Goal: Task Accomplishment & Management: Manage account settings

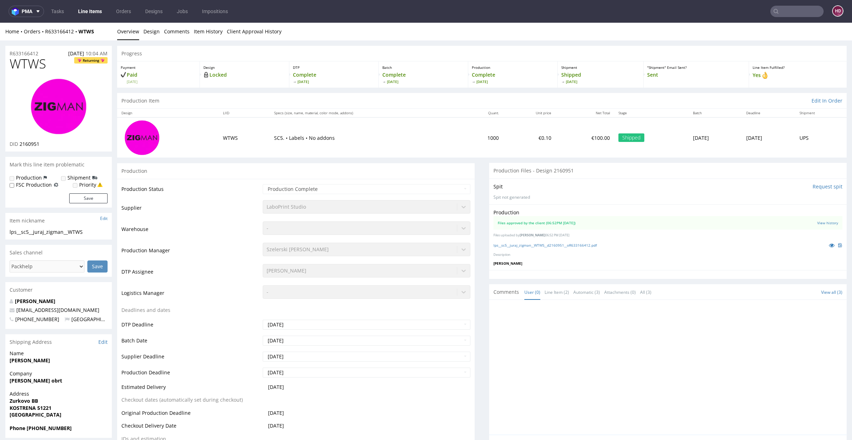
click at [98, 13] on link "Line Items" at bounding box center [90, 11] width 32 height 11
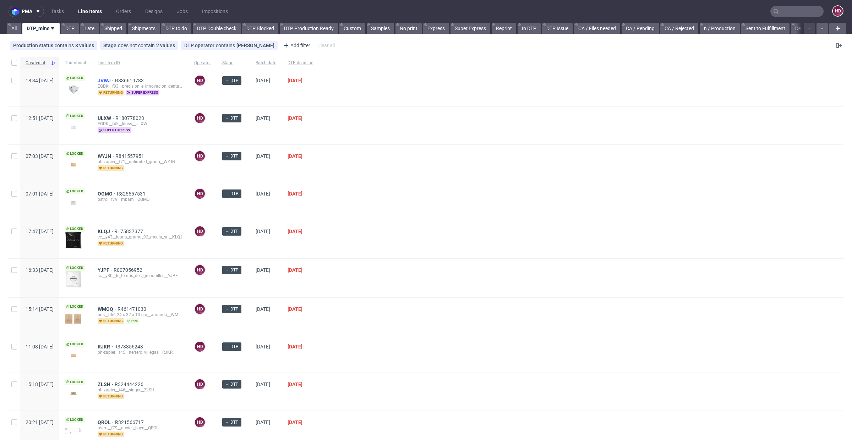
click at [115, 80] on span "JVWJ" at bounding box center [106, 81] width 17 height 6
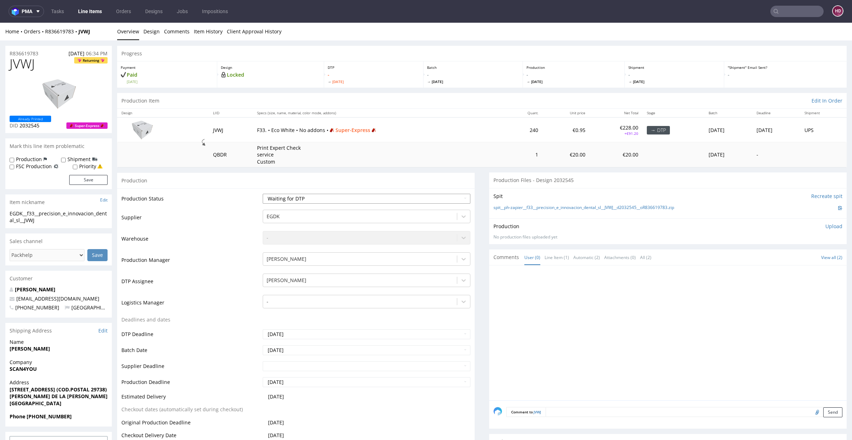
click at [350, 194] on select "Waiting for Artwork Waiting for Diecut Waiting for Mockup Waiting for DTP Waiti…" at bounding box center [367, 199] width 208 height 10
select select "dtp_in_process"
click at [263, 194] on select "Waiting for Artwork Waiting for Diecut Waiting for Mockup Waiting for DTP Waiti…" at bounding box center [367, 199] width 208 height 10
click at [150, 28] on link "Design" at bounding box center [151, 31] width 16 height 17
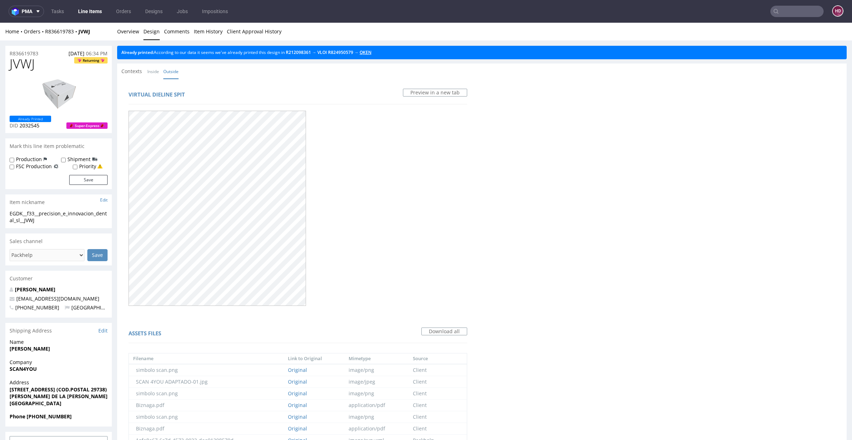
click at [371, 51] on link "QKEN" at bounding box center [365, 52] width 12 height 6
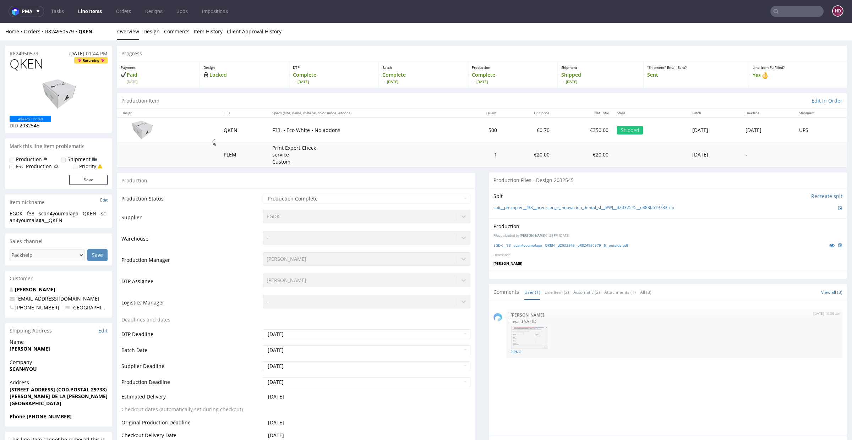
scroll to position [2, 0]
click at [582, 244] on link "EGDK__f33__scan4youmalaga__QKEN__d2032545__oR824950579__5__outside.pdf" at bounding box center [560, 243] width 134 height 5
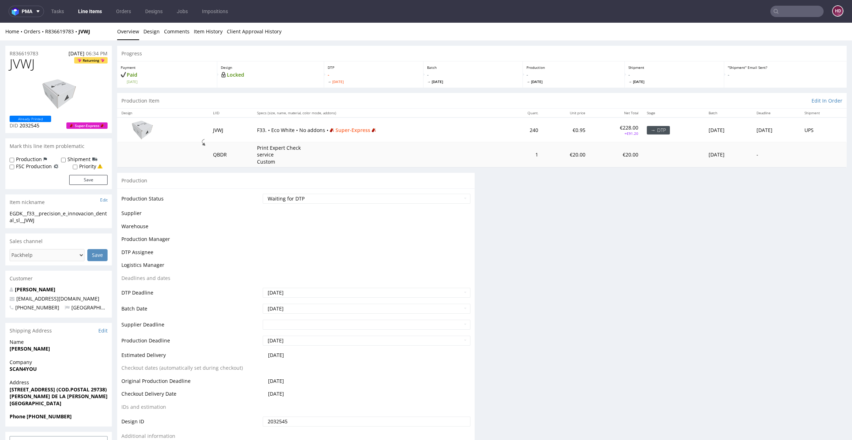
scroll to position [0, 0]
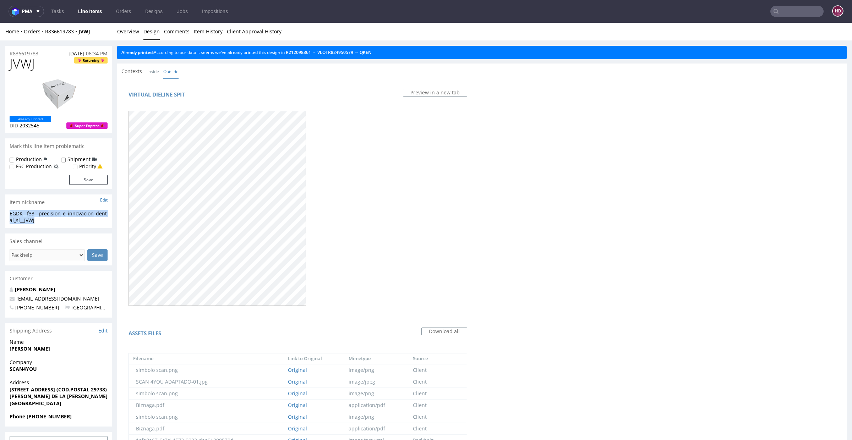
drag, startPoint x: 44, startPoint y: 221, endPoint x: 10, endPoint y: 213, distance: 34.3
click at [10, 213] on div "EGDK__f33__precision_e_innovacion_dental_sl__JVWJ" at bounding box center [59, 217] width 98 height 14
copy div "EGDK__f33__precision_e_innovacion_dental_sl__JVWJ"
drag, startPoint x: 48, startPoint y: 51, endPoint x: 1, endPoint y: 46, distance: 46.4
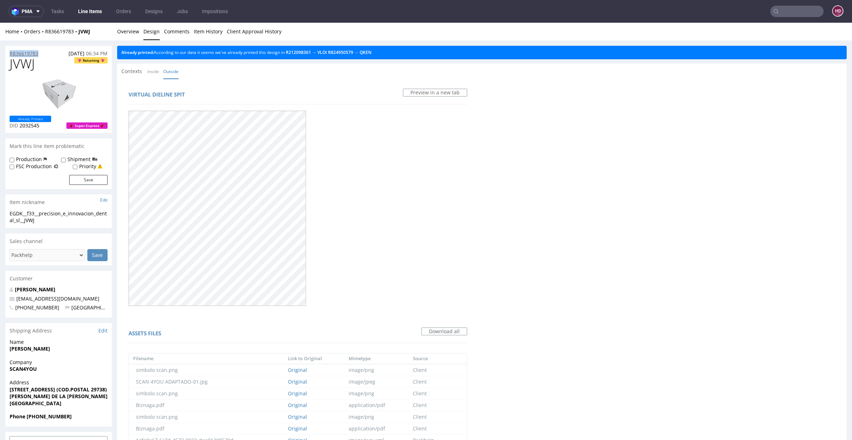
copy p "R836619783"
drag, startPoint x: 18, startPoint y: 125, endPoint x: 58, endPoint y: 125, distance: 40.5
click at [58, 125] on div "Already Printed DID 2032545 Super-Express" at bounding box center [59, 122] width 98 height 13
copy p "2032545"
drag, startPoint x: 41, startPoint y: 67, endPoint x: 0, endPoint y: 71, distance: 41.4
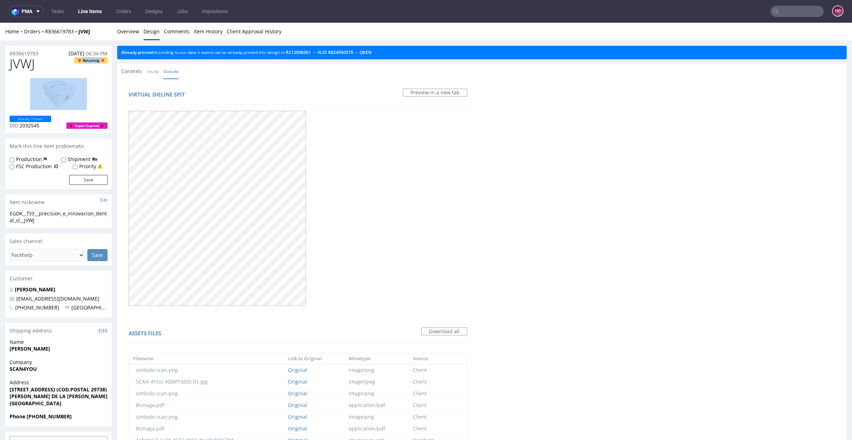
copy h1 "Returning"
drag, startPoint x: 29, startPoint y: 66, endPoint x: 4, endPoint y: 65, distance: 25.6
copy span "JVWJ"
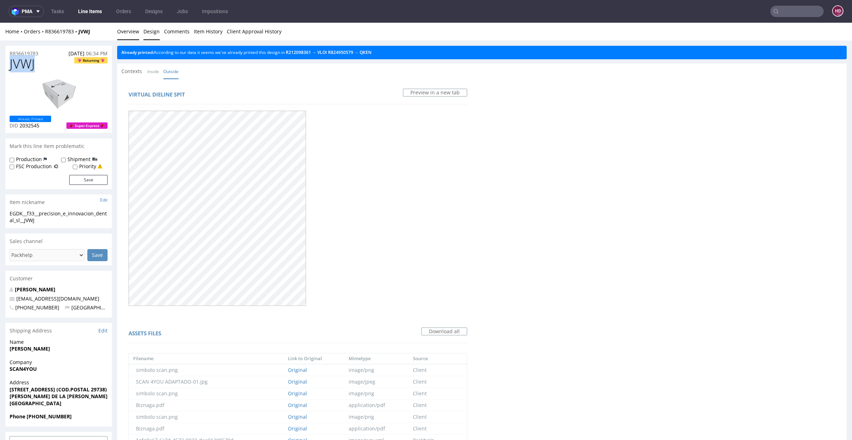
click at [129, 31] on link "Overview" at bounding box center [128, 31] width 22 height 17
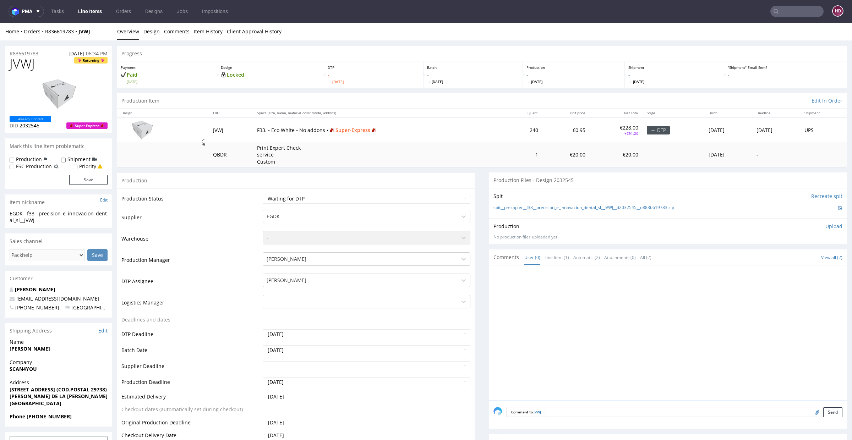
click at [825, 223] on p "Upload" at bounding box center [833, 226] width 17 height 7
click at [785, 257] on div "Add files" at bounding box center [791, 258] width 35 height 11
type input "C:\fakepath\EGDK__f33__precision_e_innovacion_dental_sl__JVWJ__d2032545__oR8366…"
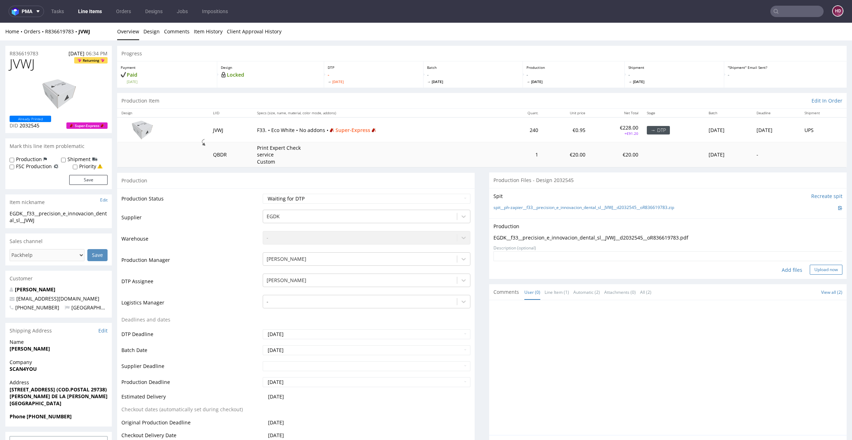
click at [814, 268] on button "Upload now" at bounding box center [825, 270] width 33 height 10
click at [337, 199] on select "Waiting for Artwork Waiting for Diecut Waiting for Mockup Waiting for DTP Waiti…" at bounding box center [367, 199] width 208 height 10
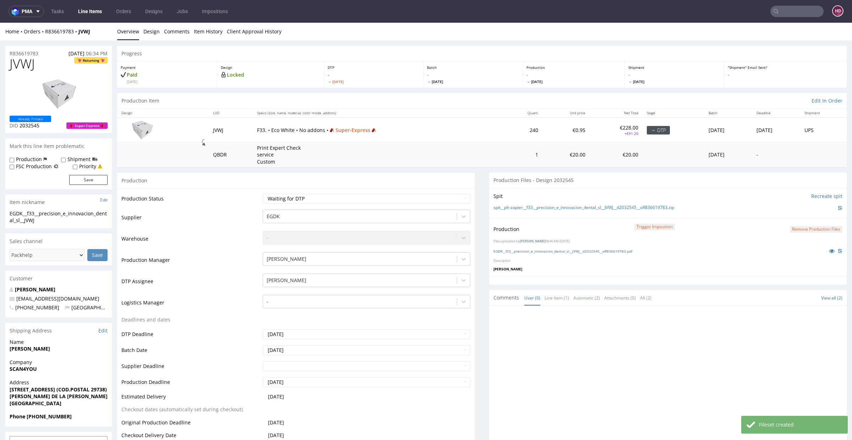
click at [322, 194] on select "Waiting for Artwork Waiting for Diecut Waiting for Mockup Waiting for DTP Waiti…" at bounding box center [367, 199] width 208 height 10
click at [263, 194] on select "Waiting for Artwork Waiting for Diecut Waiting for Mockup Waiting for DTP Waiti…" at bounding box center [367, 199] width 208 height 10
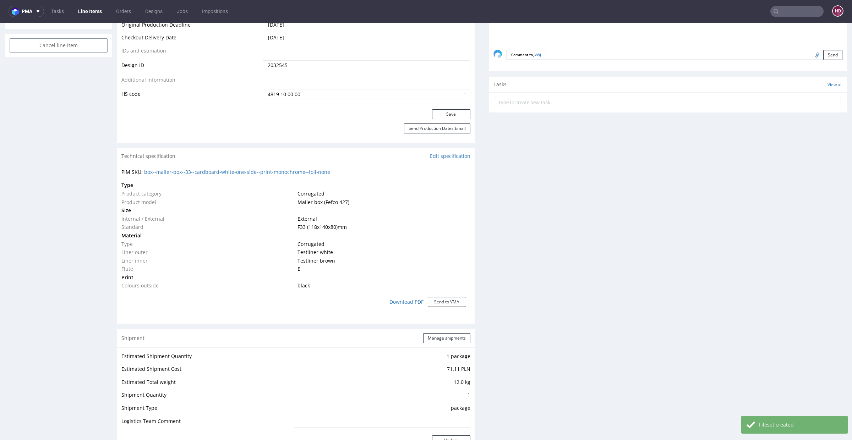
scroll to position [481, 0]
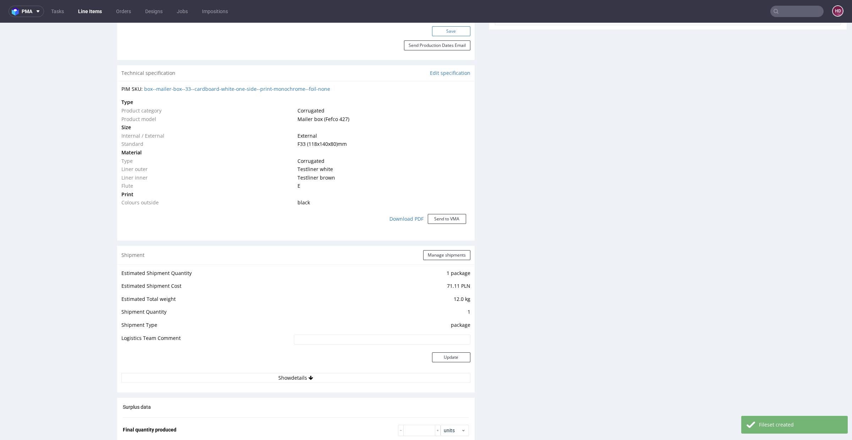
click at [445, 32] on button "Save" at bounding box center [451, 31] width 38 height 10
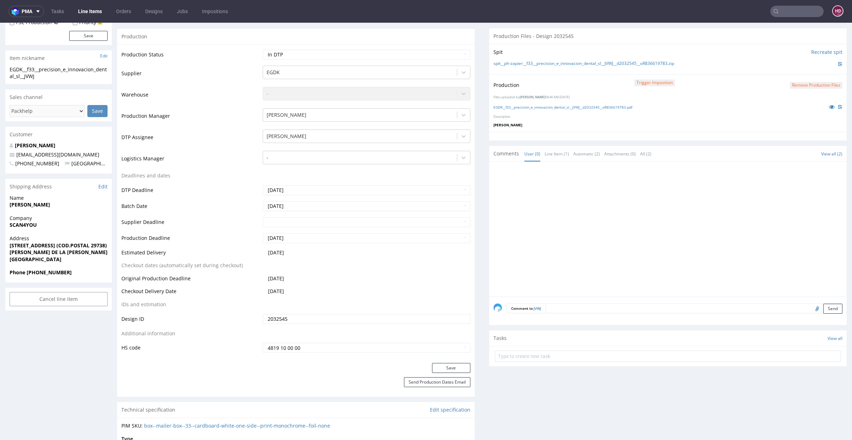
scroll to position [121, 0]
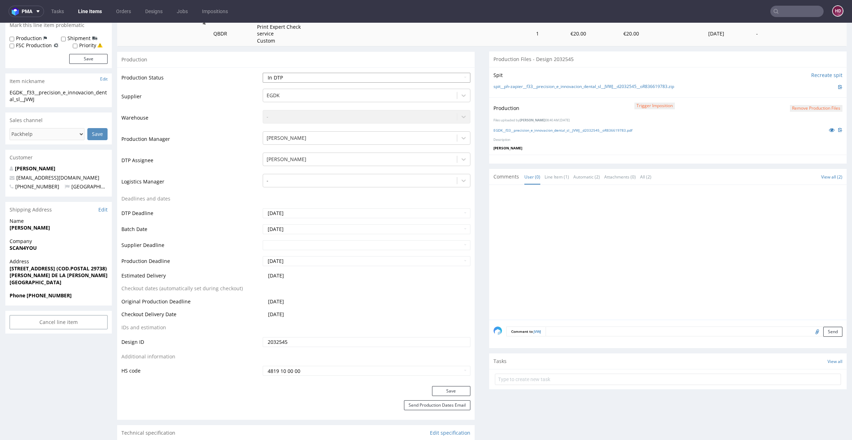
click at [288, 75] on select "Waiting for Artwork Waiting for Diecut Waiting for Mockup Waiting for DTP Waiti…" at bounding box center [367, 78] width 208 height 10
select select "dtp_production_ready"
click at [263, 73] on select "Waiting for Artwork Waiting for Diecut Waiting for Mockup Waiting for DTP Waiti…" at bounding box center [367, 78] width 208 height 10
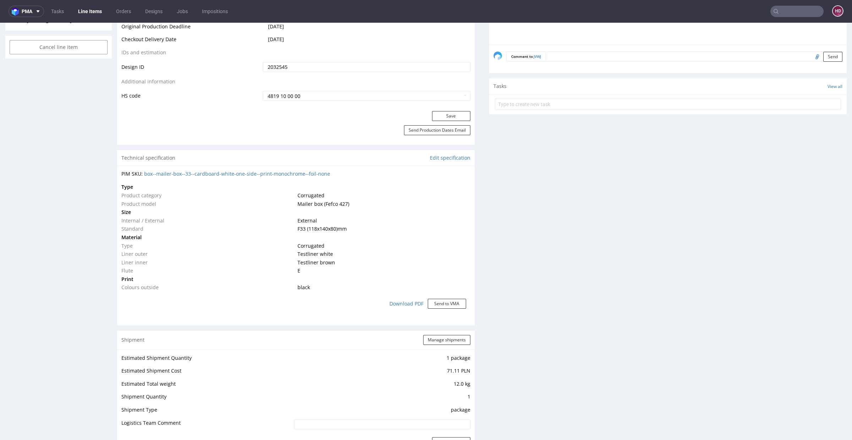
scroll to position [398, 0]
click at [432, 110] on button "Save" at bounding box center [451, 114] width 38 height 10
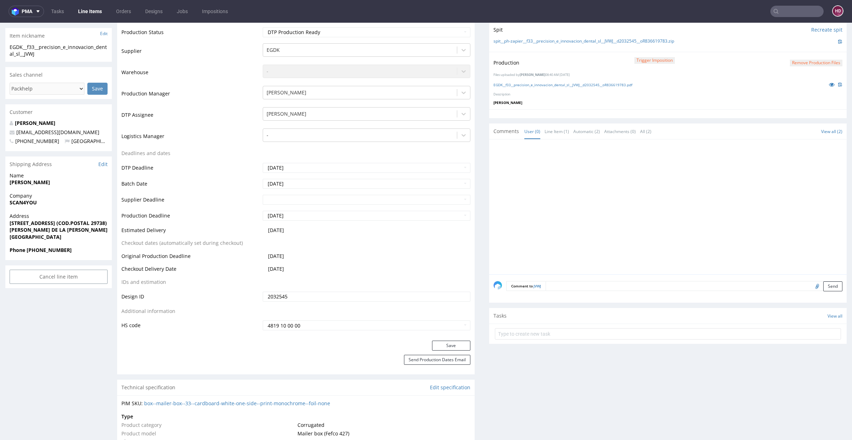
scroll to position [181, 0]
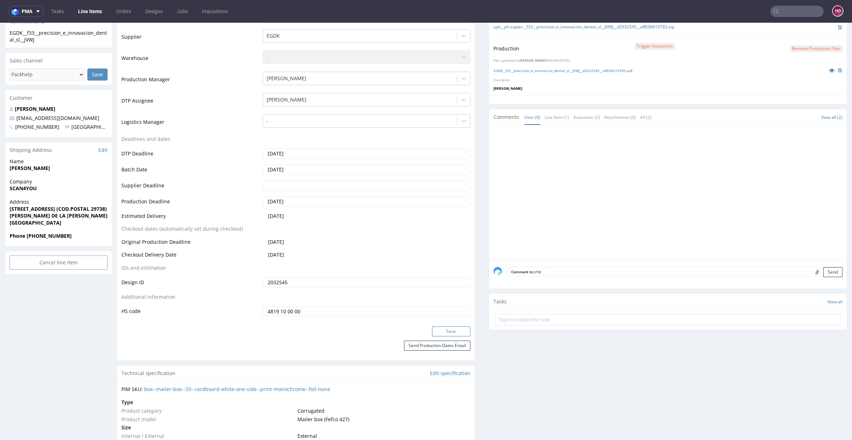
click at [439, 328] on button "Save" at bounding box center [451, 331] width 38 height 10
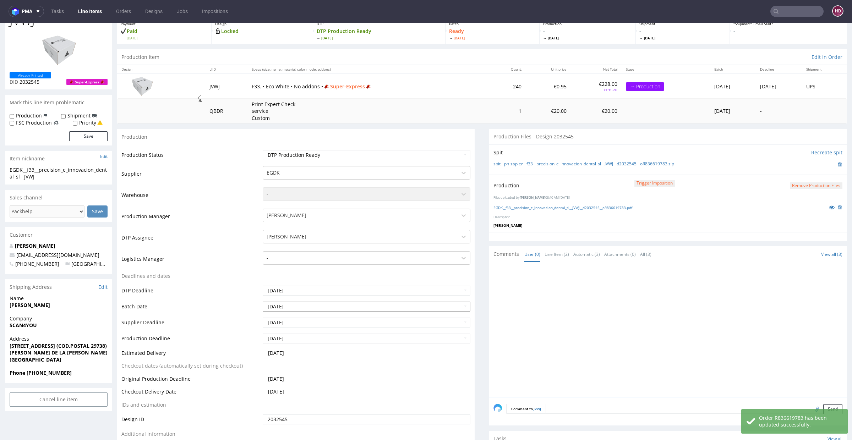
scroll to position [0, 0]
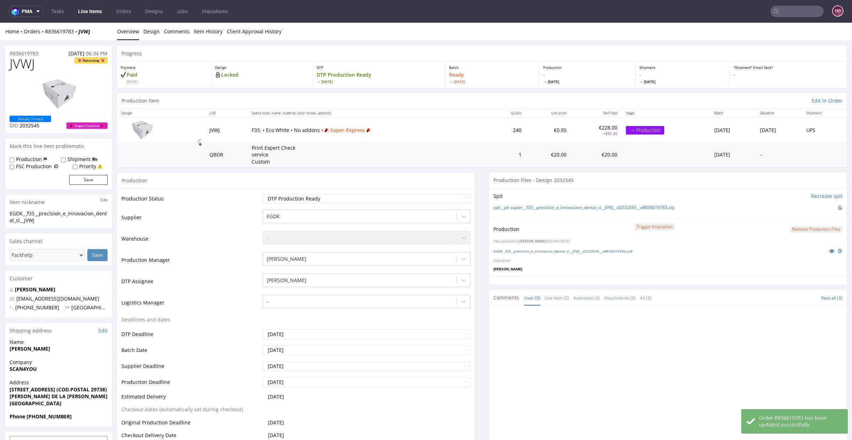
click at [89, 10] on link "Line Items" at bounding box center [90, 11] width 32 height 11
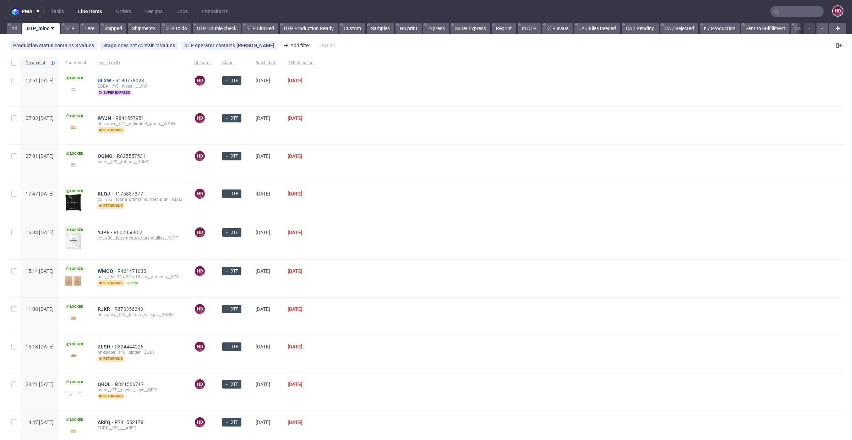
click at [115, 80] on span "ULXW" at bounding box center [107, 81] width 18 height 6
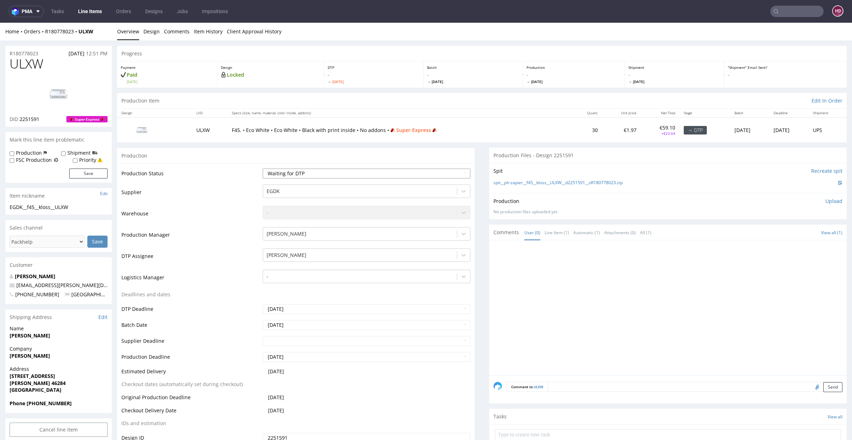
click at [325, 177] on select "Waiting for Artwork Waiting for Diecut Waiting for Mockup Waiting for DTP Waiti…" at bounding box center [367, 174] width 208 height 10
click at [263, 169] on select "Waiting for Artwork Waiting for Diecut Waiting for Mockup Waiting for DTP Waiti…" at bounding box center [367, 174] width 208 height 10
drag, startPoint x: 57, startPoint y: 68, endPoint x: 10, endPoint y: 64, distance: 47.8
copy span "ULXW"
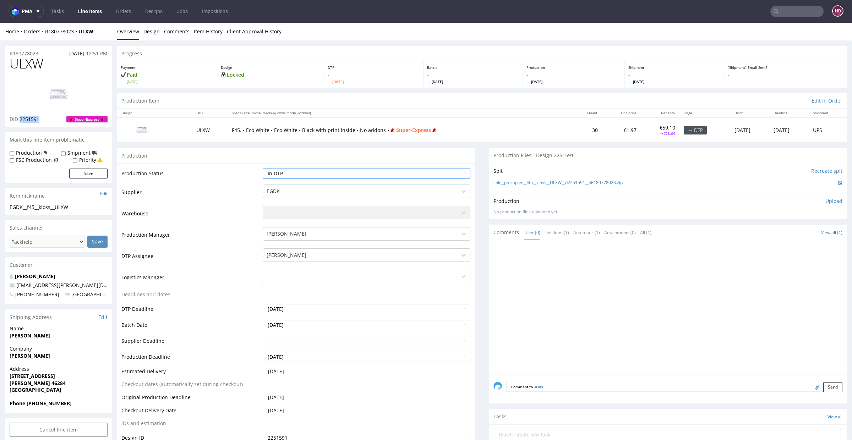
drag, startPoint x: 19, startPoint y: 117, endPoint x: 40, endPoint y: 120, distance: 21.8
click at [40, 120] on div "DID 2251591 Super-Express" at bounding box center [59, 119] width 98 height 7
copy span "2251591"
click at [51, 95] on img at bounding box center [58, 94] width 57 height 32
drag, startPoint x: 33, startPoint y: 62, endPoint x: 2, endPoint y: 62, distance: 31.2
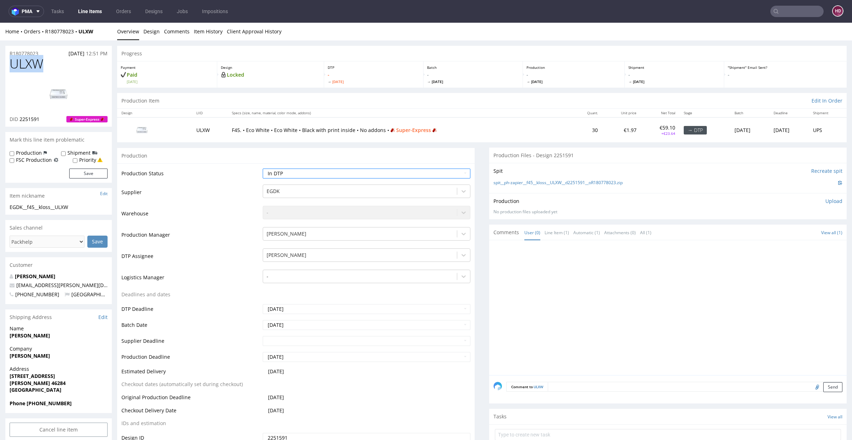
copy span "ULXW"
drag, startPoint x: 72, startPoint y: 208, endPoint x: 0, endPoint y: 204, distance: 71.8
copy div "EGDK__f45__kloss__ULXW"
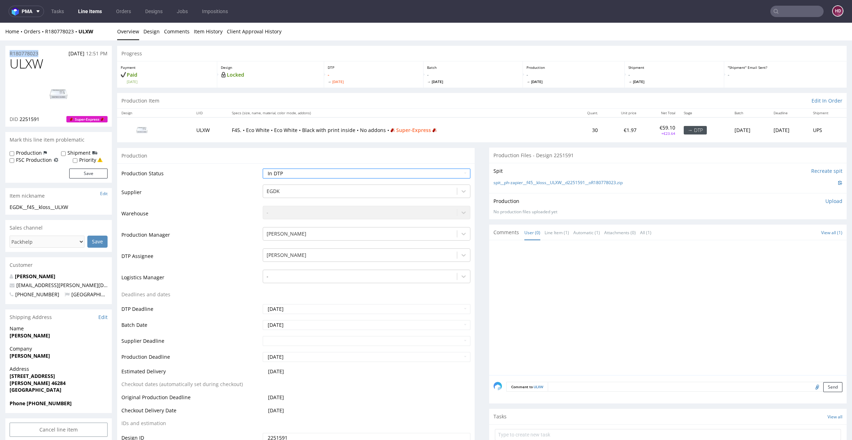
drag, startPoint x: 40, startPoint y: 52, endPoint x: 0, endPoint y: 50, distance: 40.1
copy p "R180778023"
drag, startPoint x: 40, startPoint y: 117, endPoint x: 19, endPoint y: 118, distance: 21.3
click at [19, 118] on div "DID 2251591 Super-Express" at bounding box center [59, 119] width 98 height 7
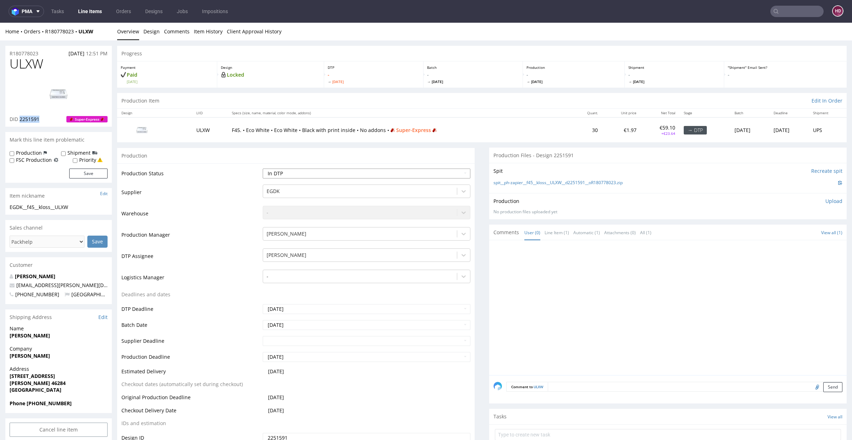
click at [341, 173] on select "Waiting for Artwork Waiting for Diecut Waiting for Mockup Waiting for DTP Waiti…" at bounding box center [367, 174] width 208 height 10
select select "dtp_production_ready"
click at [263, 169] on select "Waiting for Artwork Waiting for Diecut Waiting for Mockup Waiting for DTP Waiti…" at bounding box center [367, 174] width 208 height 10
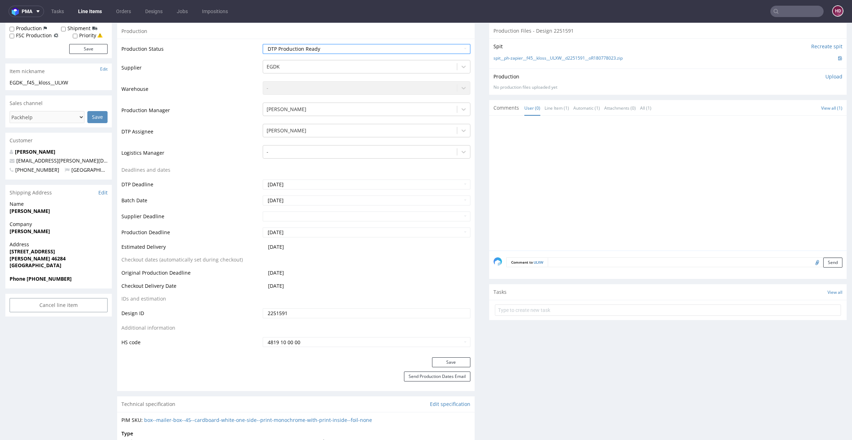
scroll to position [290, 0]
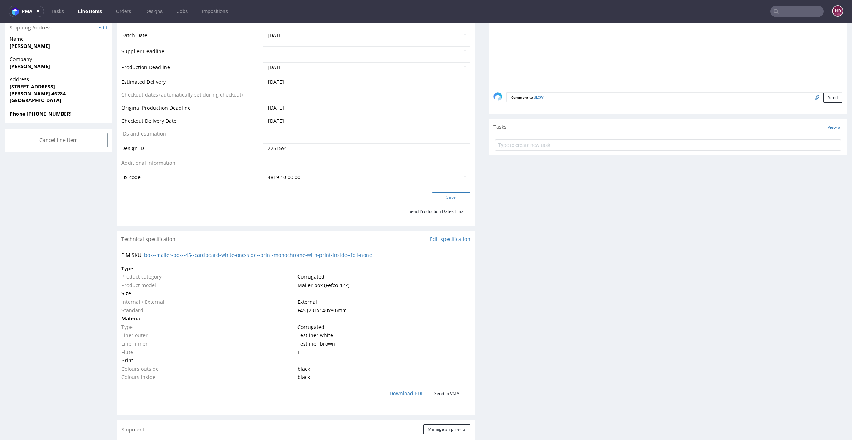
click at [443, 199] on button "Save" at bounding box center [451, 197] width 38 height 10
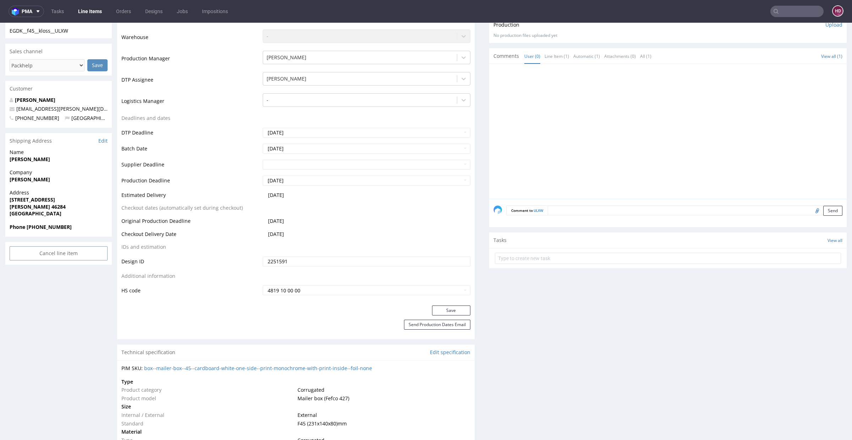
scroll to position [98, 0]
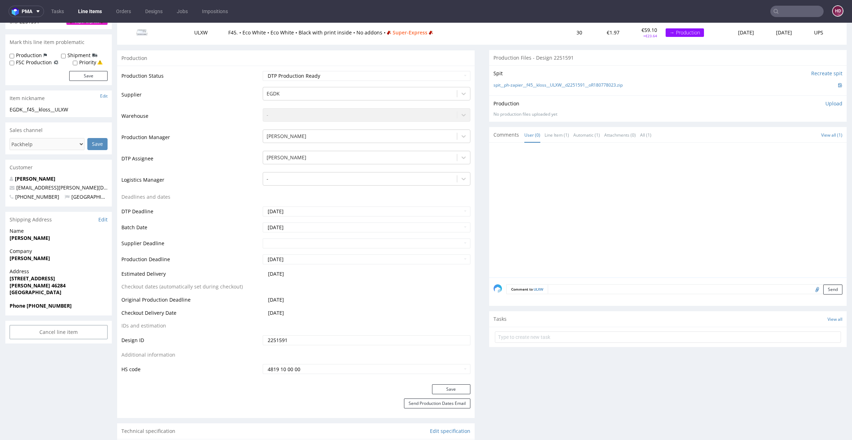
click at [825, 103] on p "Upload" at bounding box center [833, 103] width 17 height 7
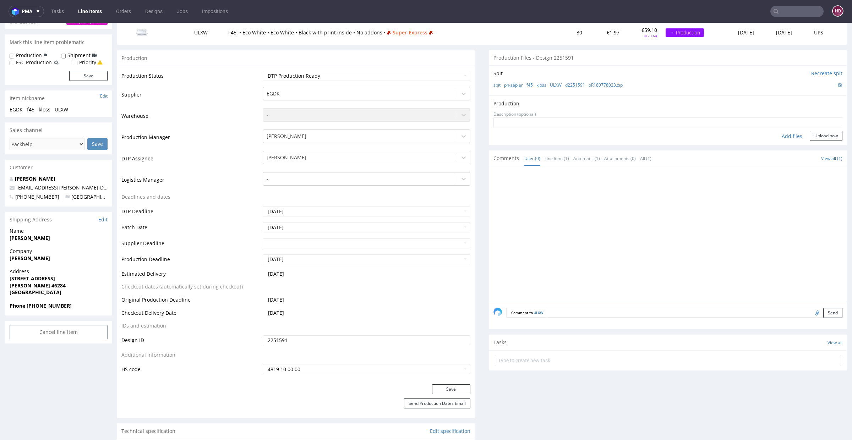
click at [788, 136] on div "Add files" at bounding box center [791, 136] width 35 height 11
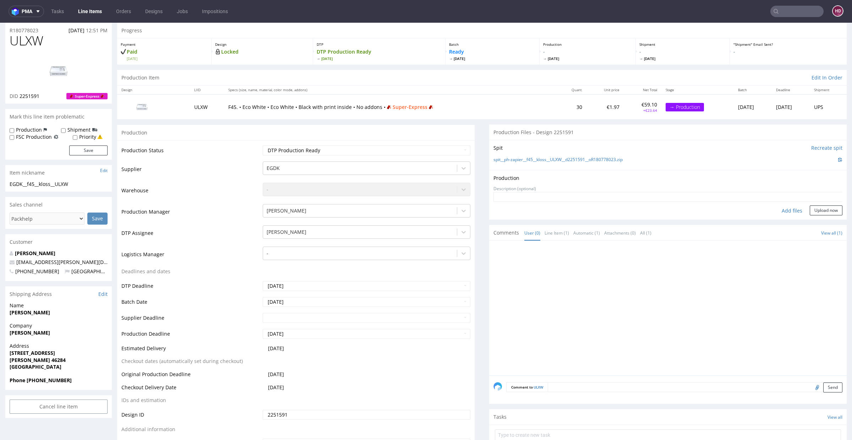
scroll to position [0, 0]
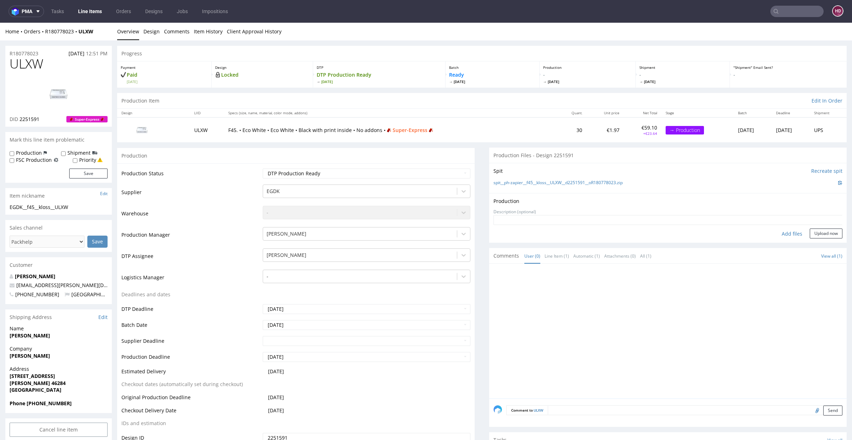
click at [785, 232] on div "Add files" at bounding box center [791, 234] width 35 height 11
type input "C:\fakepath\EGDK__f45__kloss__ULXW__d2251591__oR180778023__outside.pdf"
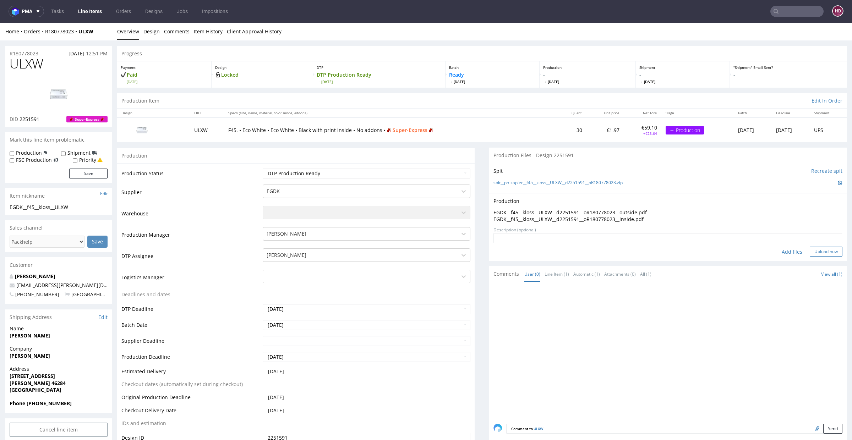
click at [810, 249] on button "Upload now" at bounding box center [825, 252] width 33 height 10
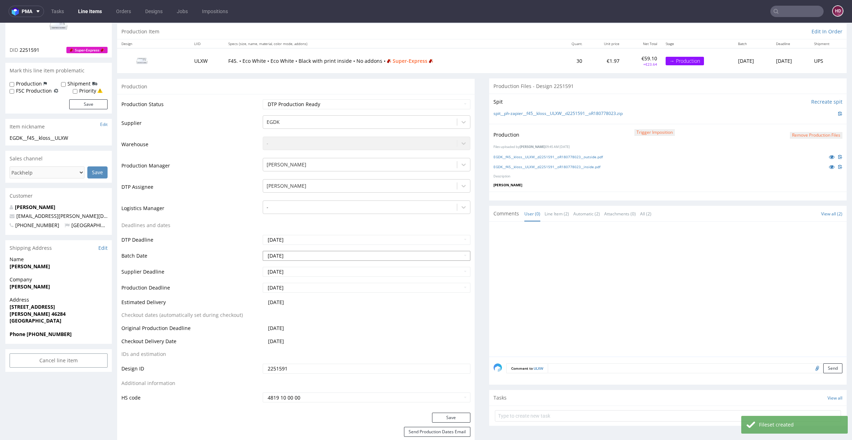
scroll to position [71, 0]
click at [456, 415] on button "Save" at bounding box center [451, 416] width 38 height 10
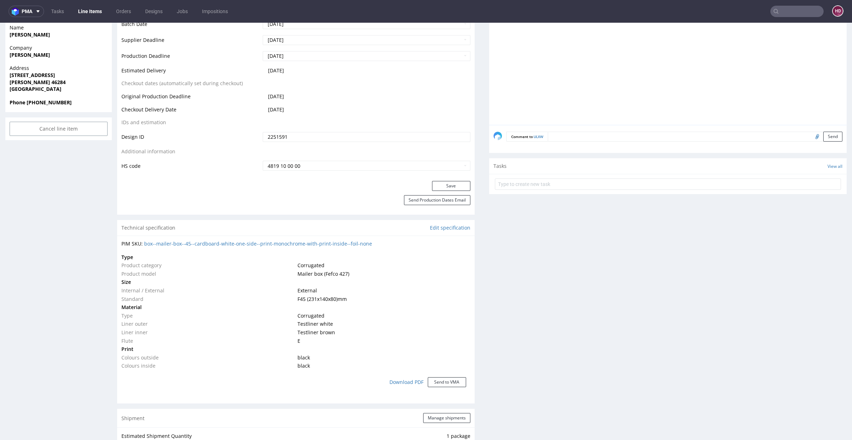
scroll to position [0, 0]
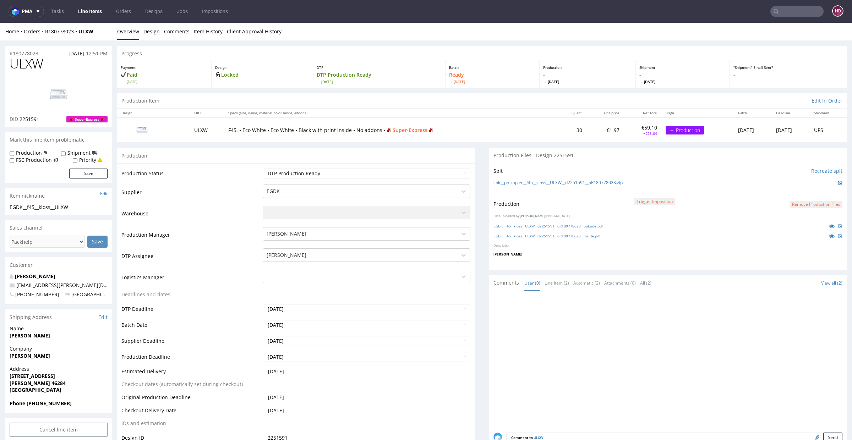
click at [83, 11] on link "Line Items" at bounding box center [90, 11] width 32 height 11
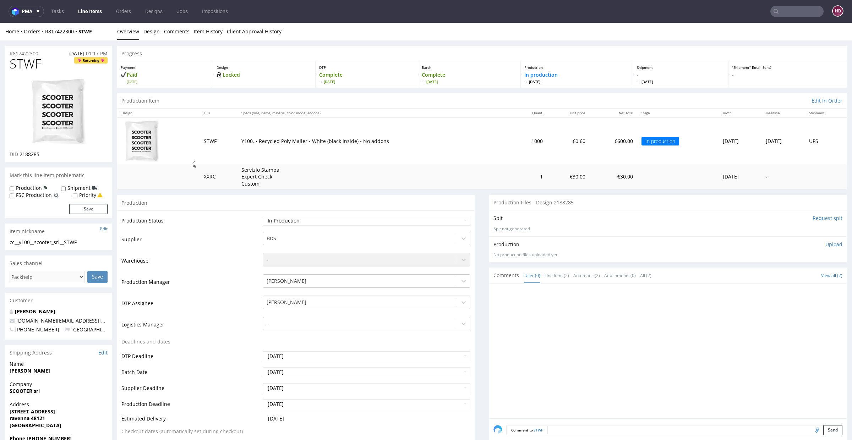
click at [825, 243] on p "Upload" at bounding box center [833, 244] width 17 height 7
click at [783, 272] on div "Add files" at bounding box center [791, 276] width 35 height 11
type input "C:\fakepath\cc__y100__scooter_srl__STWF__d2188285__oR817422300.pdf"
click at [811, 284] on button "Upload now" at bounding box center [825, 288] width 33 height 10
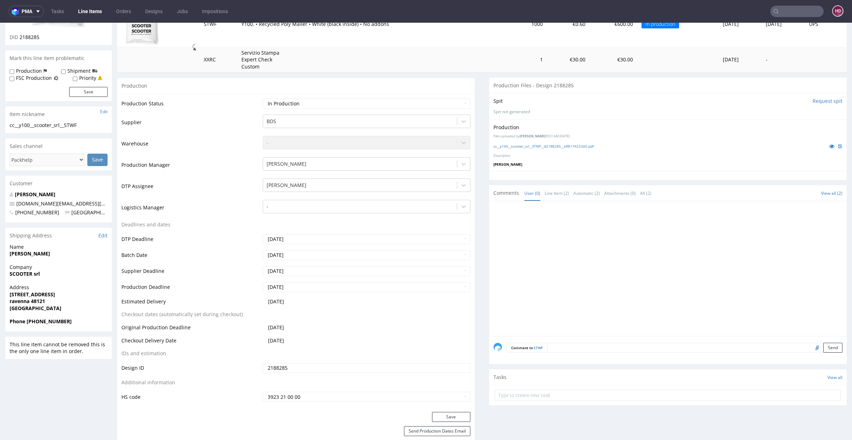
scroll to position [206, 0]
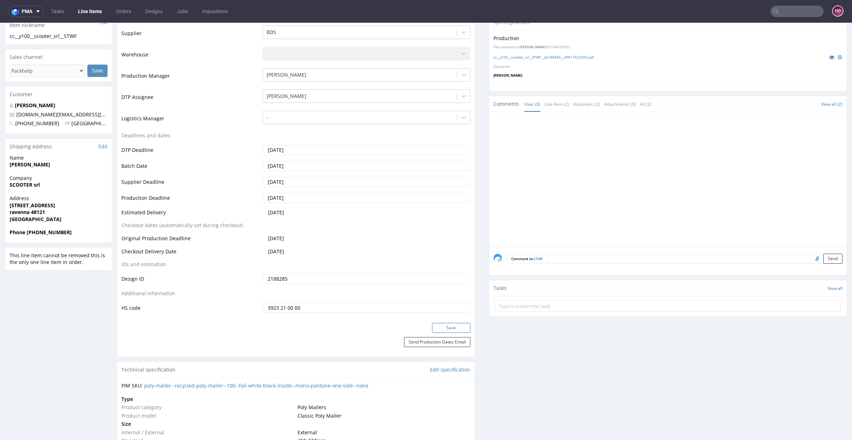
click at [442, 326] on button "Save" at bounding box center [451, 328] width 38 height 10
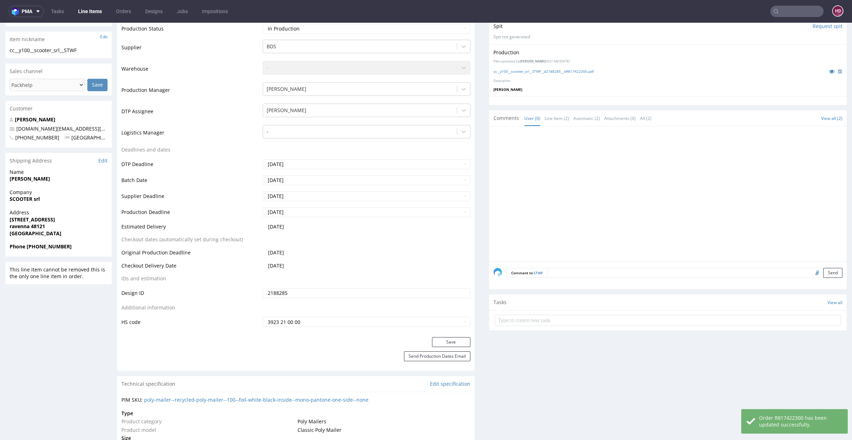
scroll to position [187, 0]
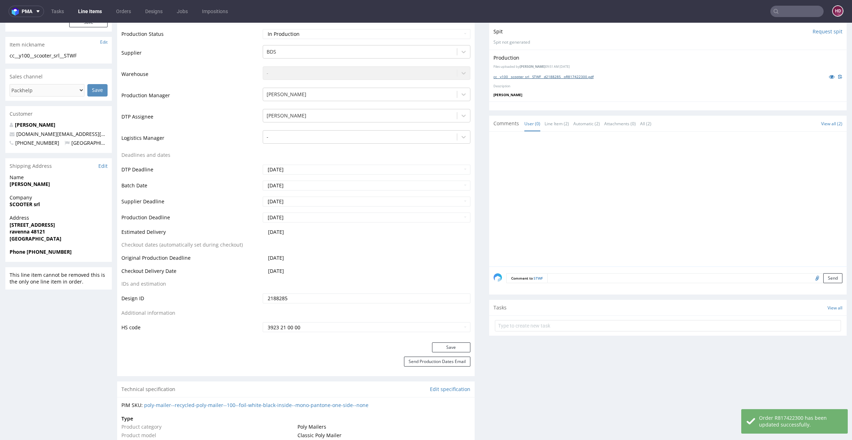
click at [519, 76] on link "cc__y100__scooter_srl__STWF__d2188285__oR817422300.pdf" at bounding box center [543, 76] width 100 height 5
click at [800, 13] on input "text" at bounding box center [796, 11] width 53 height 11
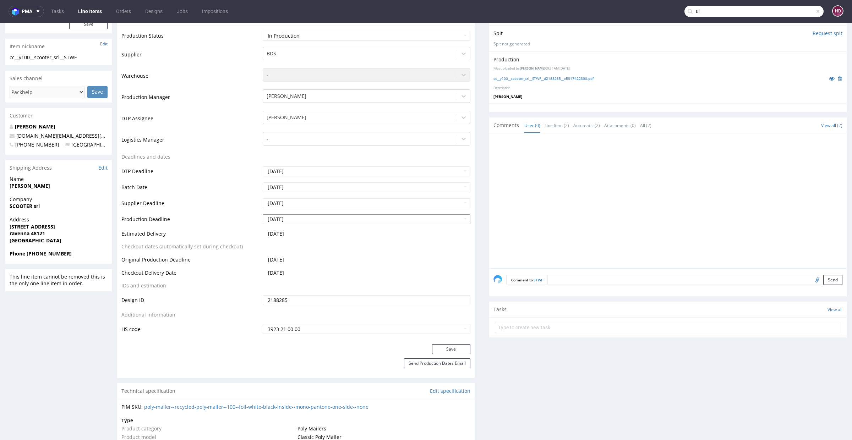
scroll to position [0, 0]
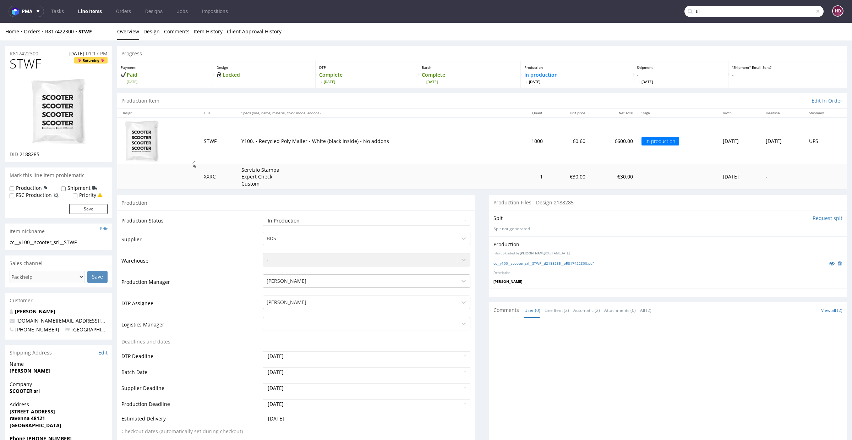
drag, startPoint x: 697, startPoint y: 13, endPoint x: 657, endPoint y: 13, distance: 39.7
click at [657, 13] on nav "pma Tasks Line Items Orders Designs Jobs Impositions ul HD" at bounding box center [426, 11] width 852 height 23
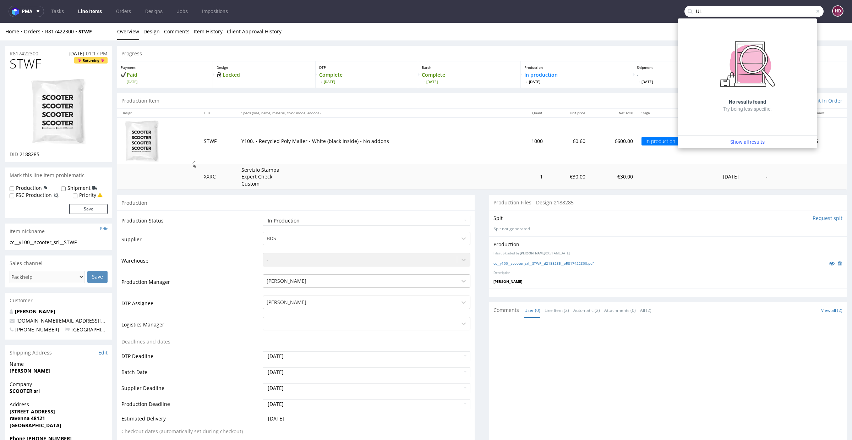
type input "U"
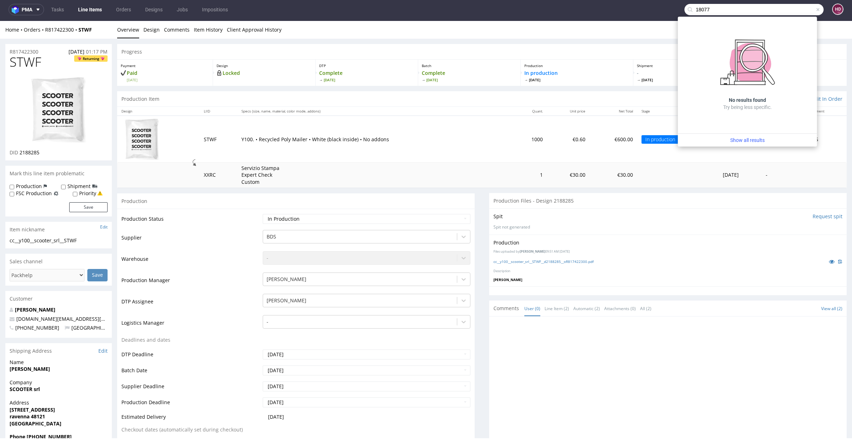
type input "18077"
click at [84, 13] on link "Line Items" at bounding box center [90, 9] width 32 height 11
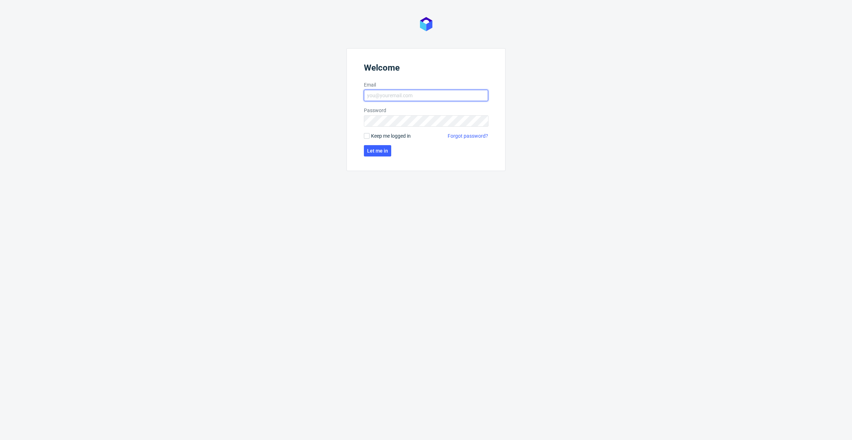
click at [424, 99] on input "Email" at bounding box center [426, 95] width 124 height 11
type input "dominika.hapka@packhelp.com"
click button "Let me in" at bounding box center [377, 150] width 27 height 11
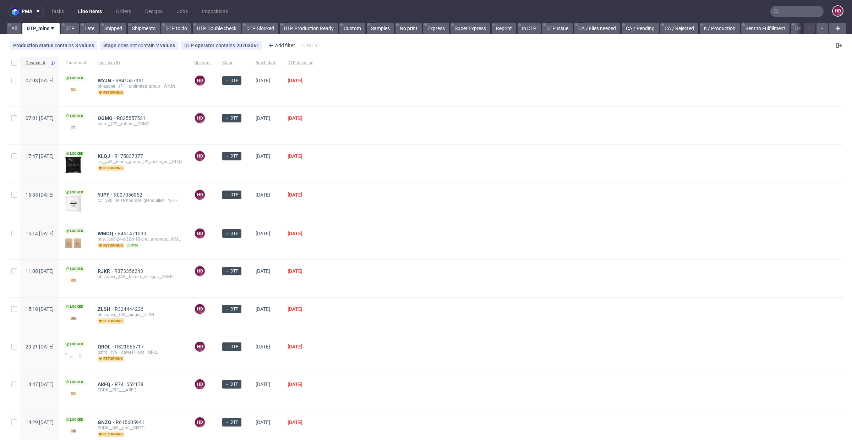
click at [777, 13] on input "text" at bounding box center [796, 11] width 53 height 11
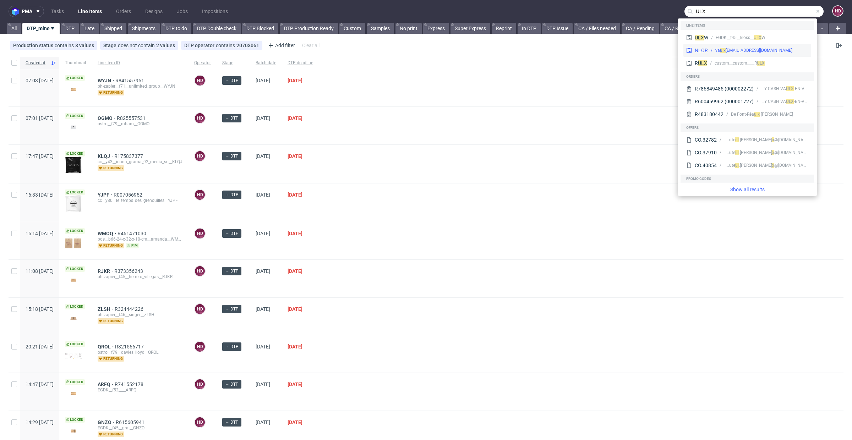
type input "ULX"
click at [753, 44] on div "NLOR va ul x -en-velin@happycash.eu" at bounding box center [747, 50] width 128 height 13
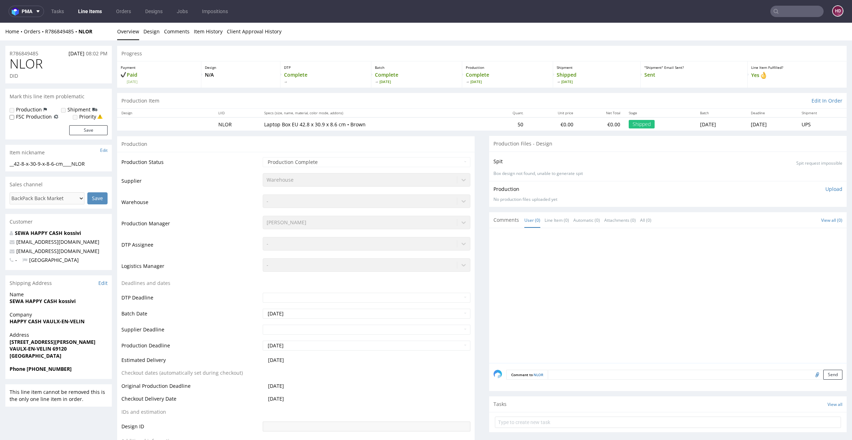
click at [807, 13] on input "text" at bounding box center [796, 11] width 53 height 11
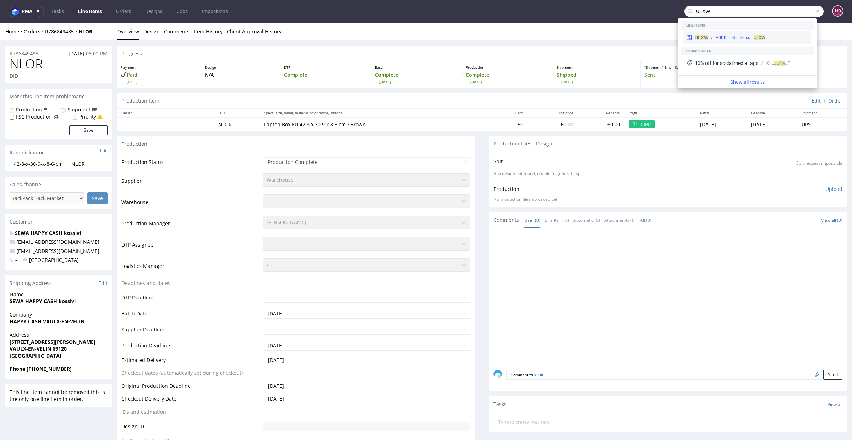
type input "ULXW"
click at [779, 34] on div "EGDK__f45__kloss__ ULXW" at bounding box center [758, 37] width 100 height 6
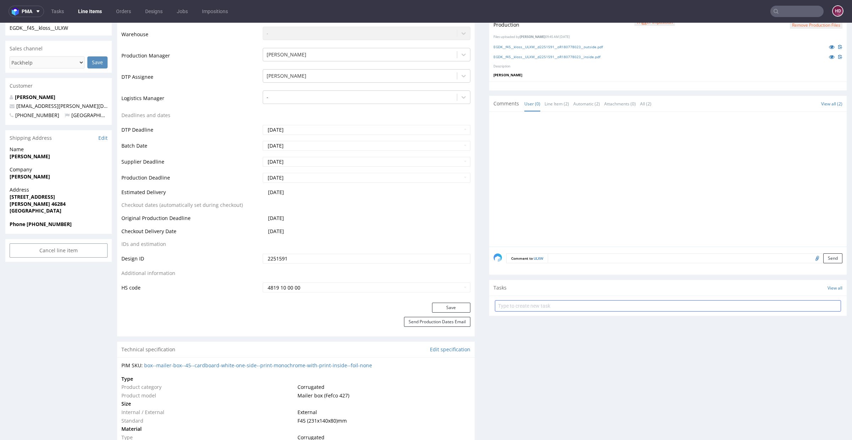
scroll to position [190, 0]
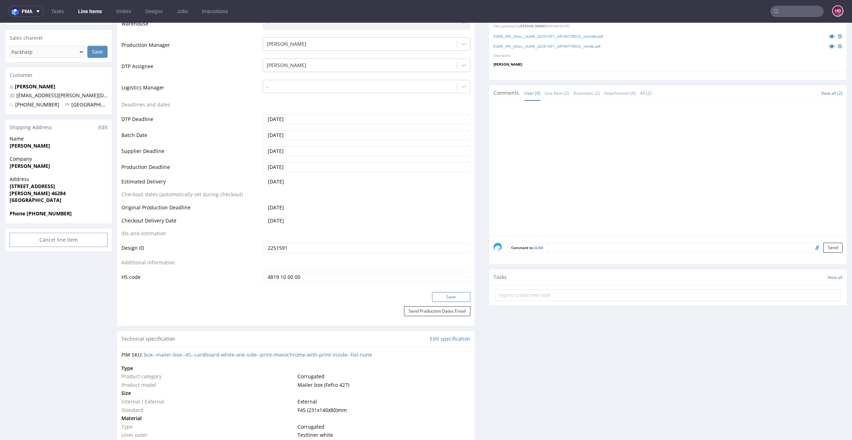
click at [444, 294] on button "Save" at bounding box center [451, 297] width 38 height 10
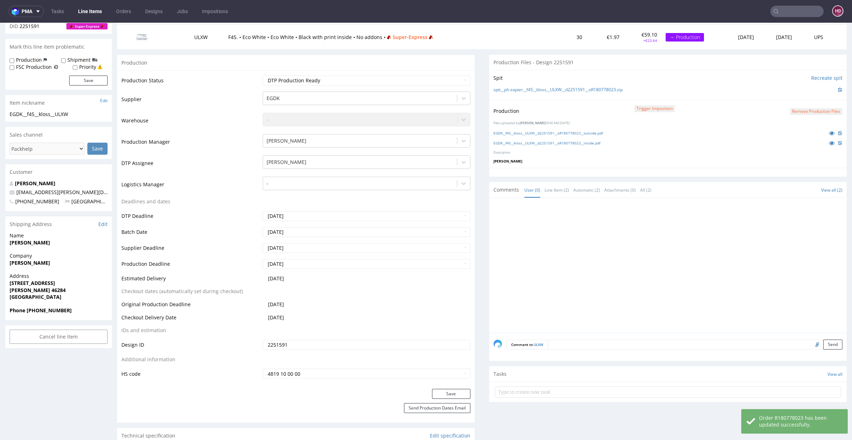
scroll to position [51, 0]
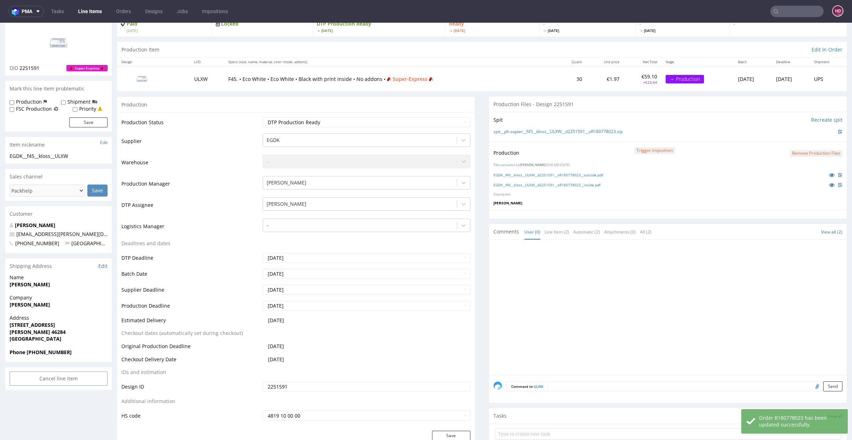
click at [94, 15] on link "Line Items" at bounding box center [90, 11] width 32 height 11
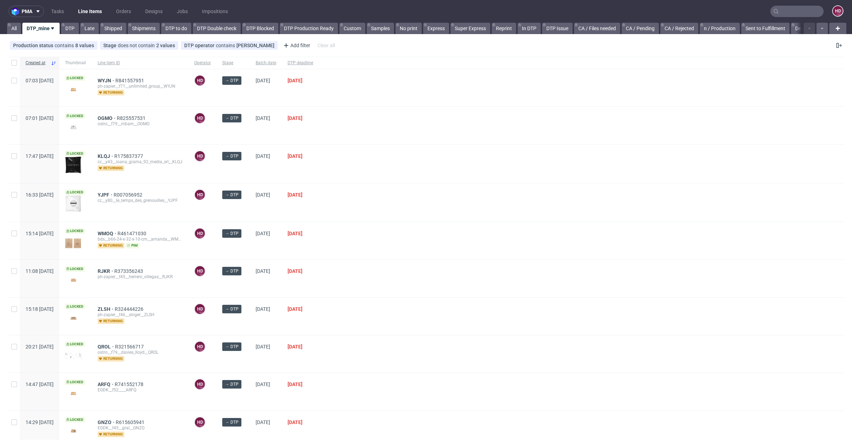
scroll to position [136, 0]
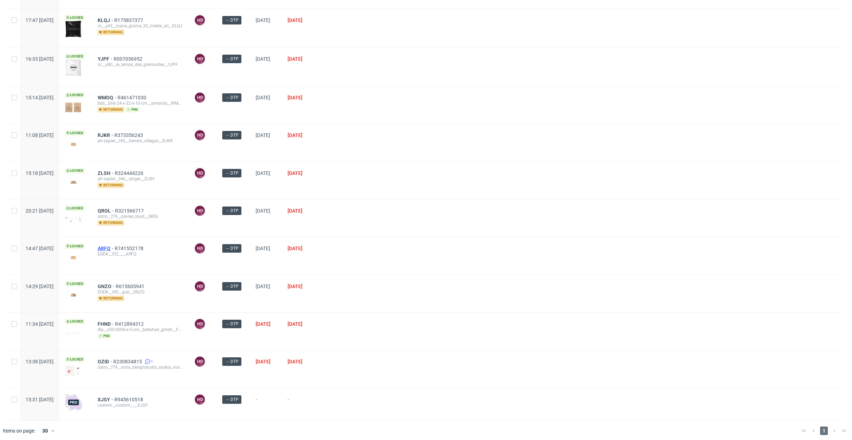
click at [115, 246] on span "ARFQ" at bounding box center [106, 249] width 17 height 6
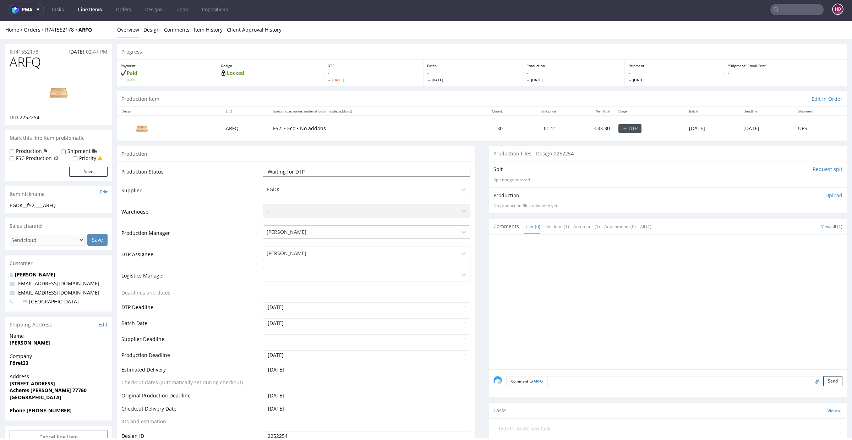
click at [293, 173] on select "Waiting for Artwork Waiting for Diecut Waiting for Mockup Waiting for DTP Waiti…" at bounding box center [367, 172] width 208 height 10
select select "dtp_in_process"
click at [263, 167] on select "Waiting for Artwork Waiting for Diecut Waiting for Mockup Waiting for DTP Waiti…" at bounding box center [367, 172] width 208 height 10
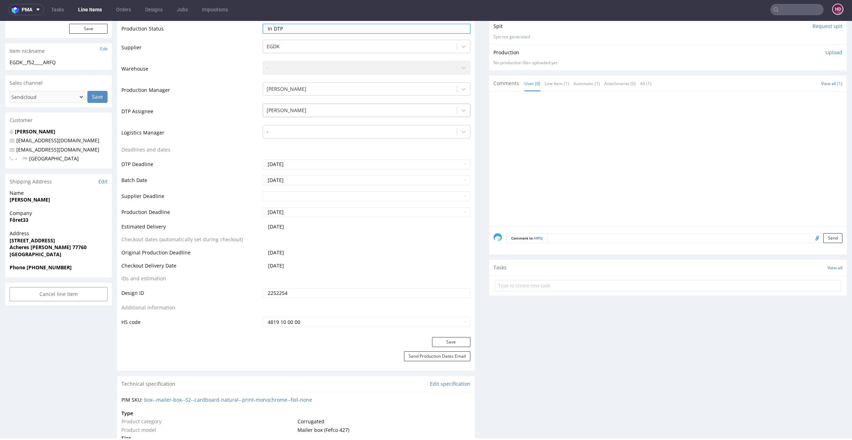
scroll to position [187, 0]
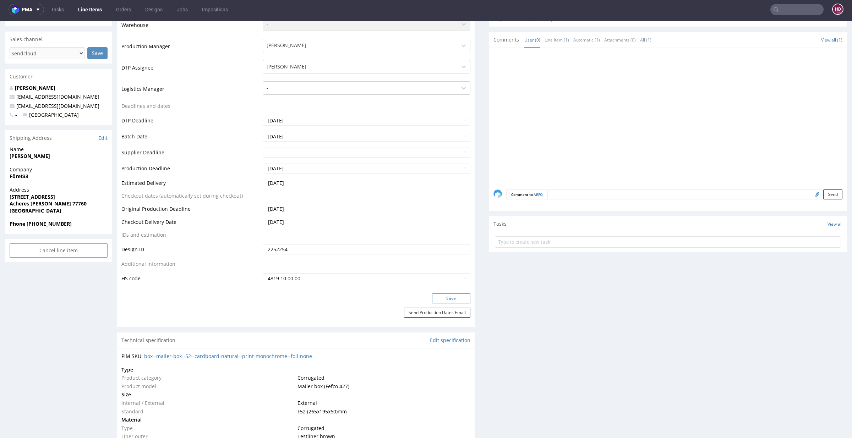
click at [432, 300] on button "Save" at bounding box center [451, 298] width 38 height 10
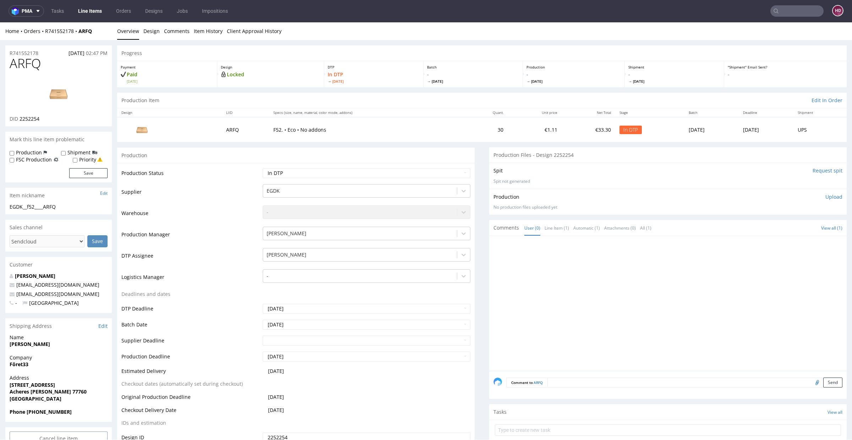
scroll to position [0, 0]
drag, startPoint x: 35, startPoint y: 67, endPoint x: 15, endPoint y: 66, distance: 20.6
click at [9, 67] on div "ARFQ DID 2252254" at bounding box center [58, 92] width 106 height 70
drag, startPoint x: 50, startPoint y: 67, endPoint x: 19, endPoint y: 67, distance: 30.9
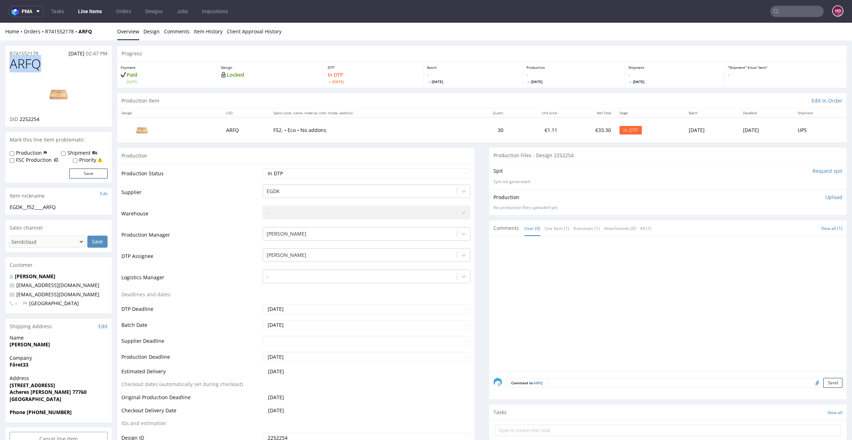
copy span "ARFQ"
drag, startPoint x: 51, startPoint y: 119, endPoint x: 21, endPoint y: 117, distance: 29.9
click at [21, 117] on div "DID 2252254" at bounding box center [59, 119] width 98 height 7
copy span "252254"
click at [149, 32] on link "Design" at bounding box center [151, 31] width 16 height 17
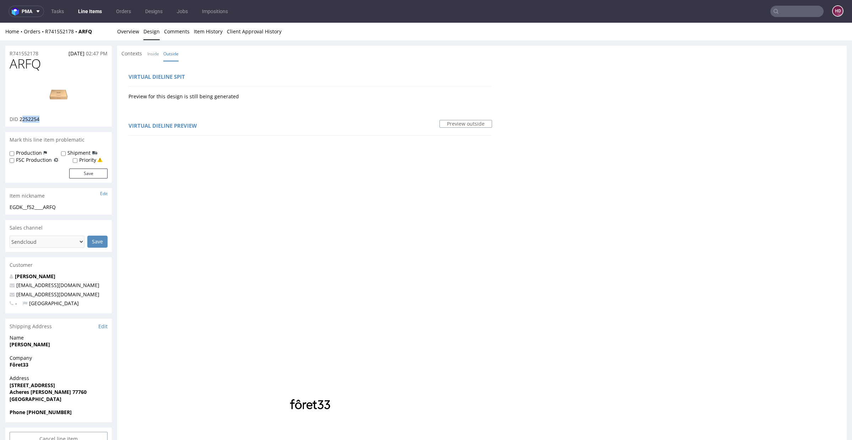
click at [61, 104] on img at bounding box center [58, 94] width 57 height 32
